Goal: Browse casually

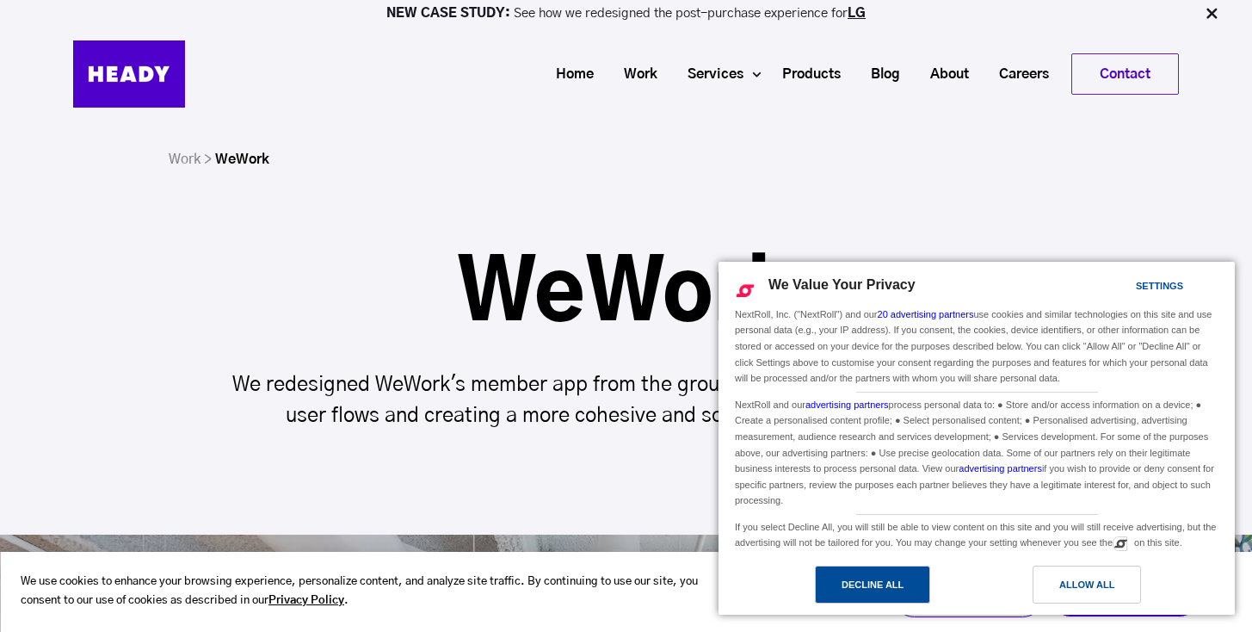
click at [893, 590] on div "Decline All" at bounding box center [872, 584] width 62 height 19
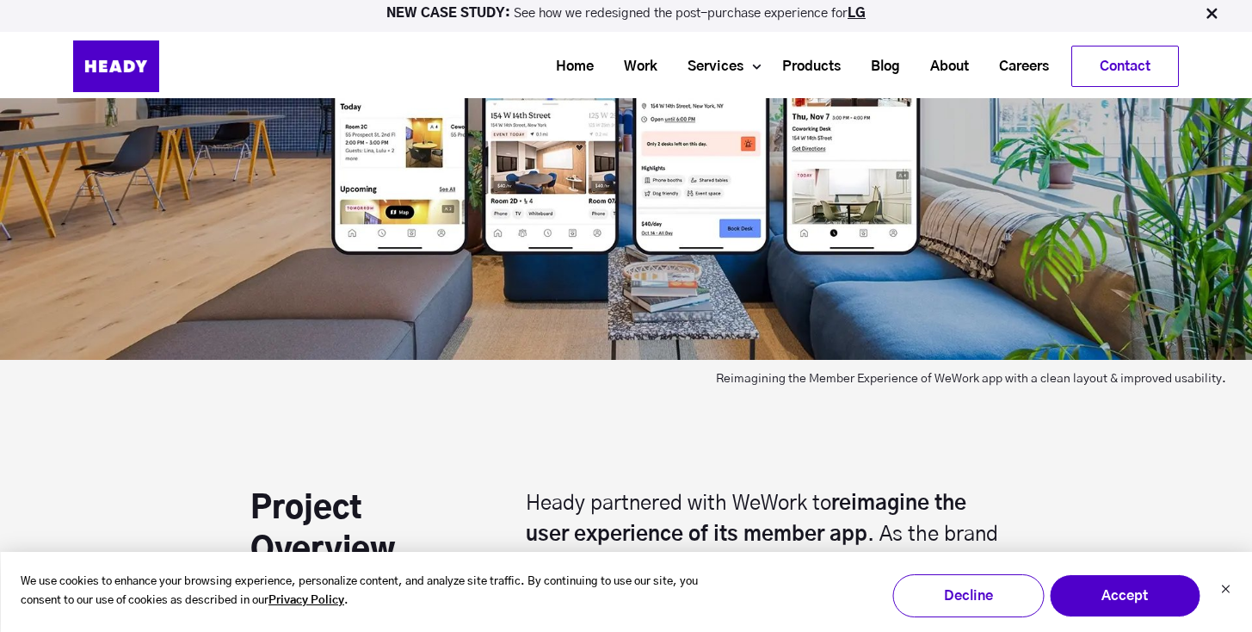
scroll to position [523, 0]
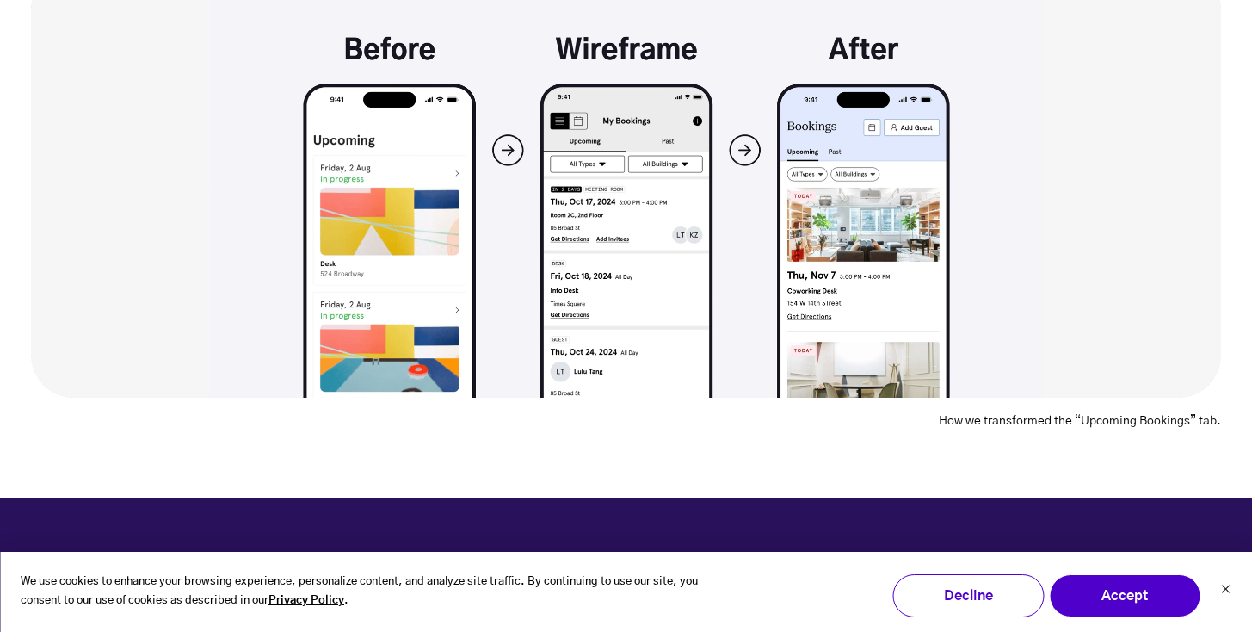
scroll to position [2736, 0]
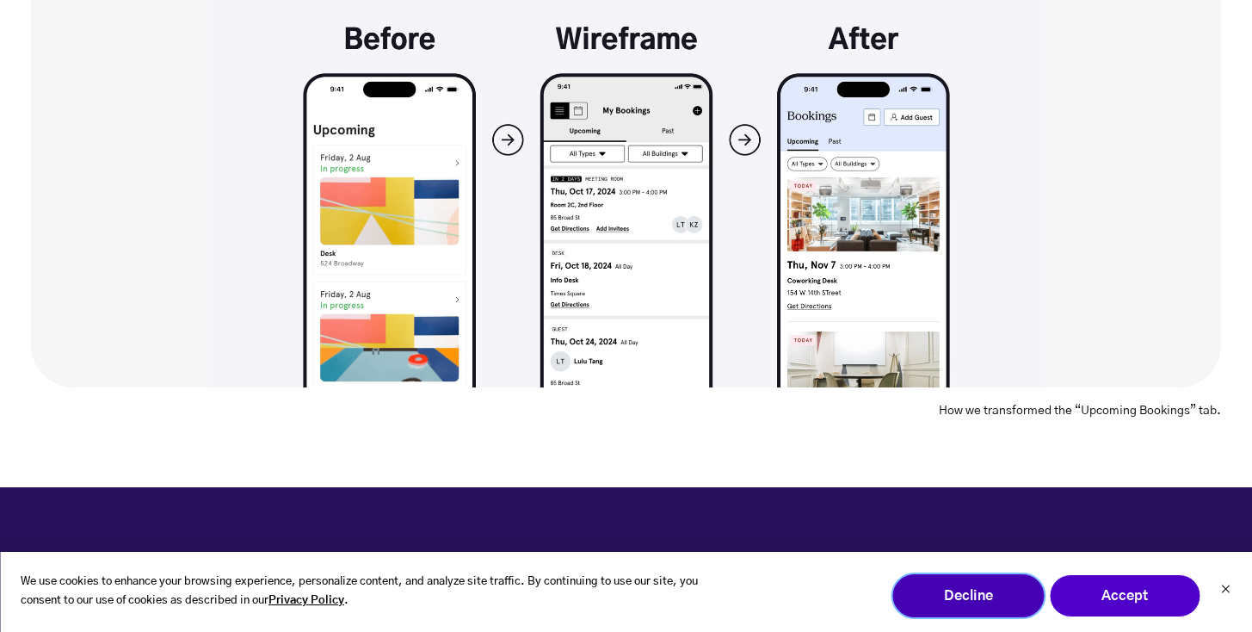
click at [1002, 595] on button "Decline" at bounding box center [967, 595] width 151 height 43
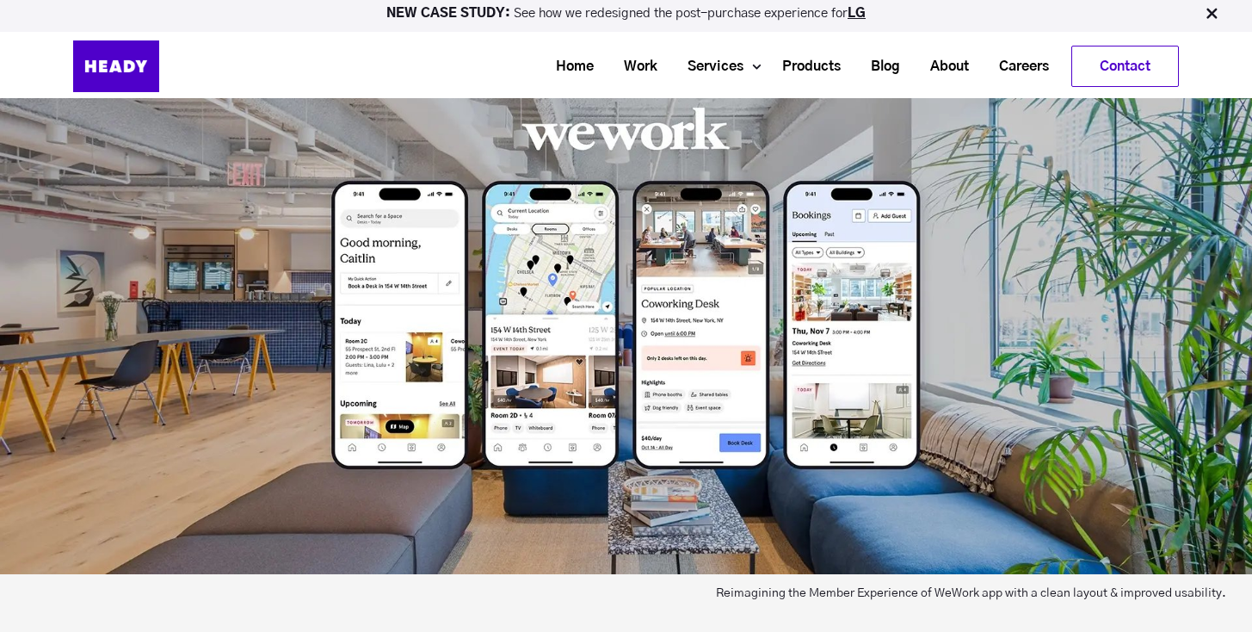
scroll to position [516, 0]
